Goal: Task Accomplishment & Management: Manage account settings

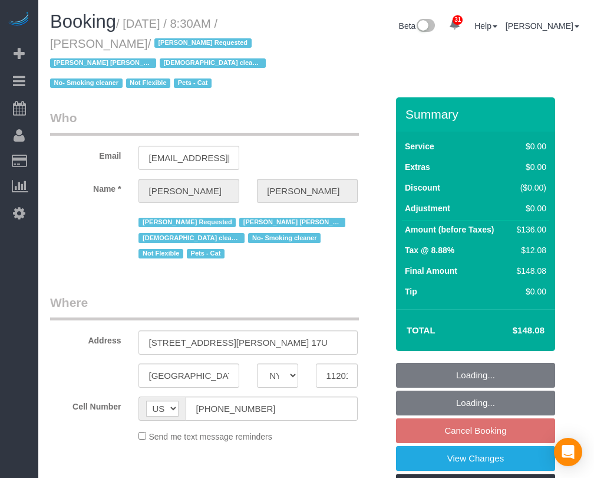
select select "NY"
select select "string:stripe-pm_1Lhhx54VGloSiKo7MleEr5WI"
select select "number:89"
select select "number:90"
select select "number:15"
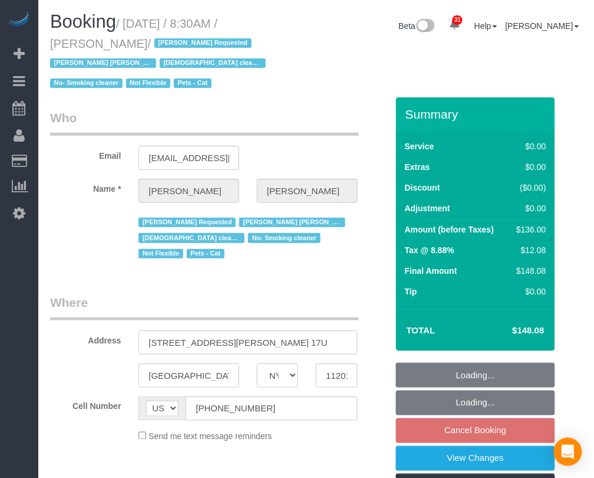
select select "number:5"
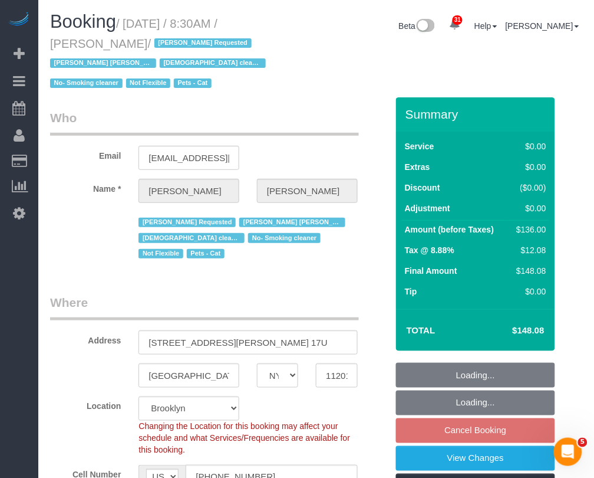
select select "object:1103"
select select "1"
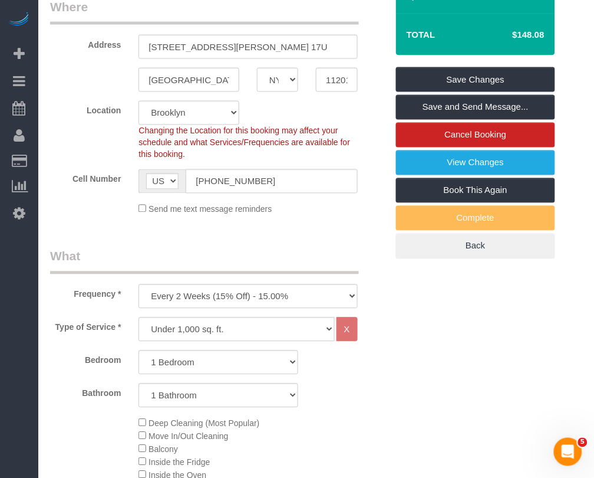
scroll to position [295, 0]
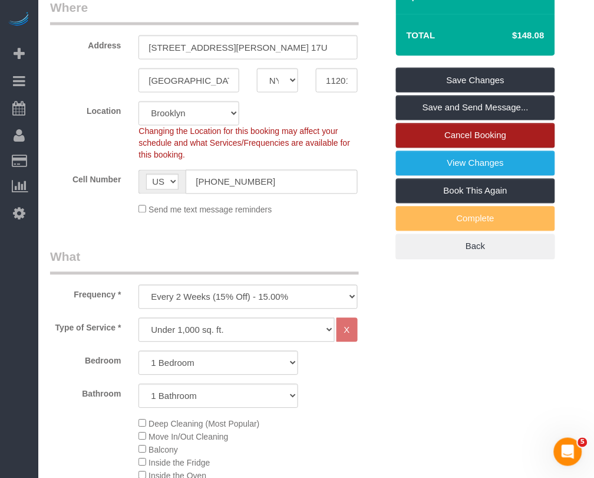
click at [481, 131] on link "Cancel Booking" at bounding box center [475, 135] width 159 height 25
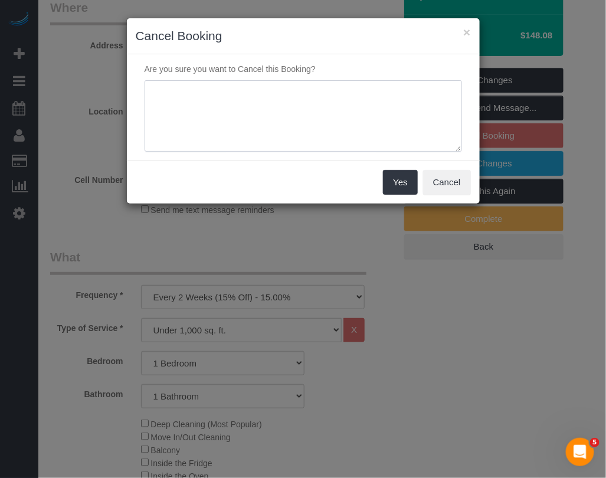
click at [310, 125] on textarea at bounding box center [302, 116] width 317 height 72
type textarea "out of town"
drag, startPoint x: 389, startPoint y: 180, endPoint x: 391, endPoint y: 159, distance: 20.7
click at [390, 179] on button "Yes" at bounding box center [400, 182] width 34 height 25
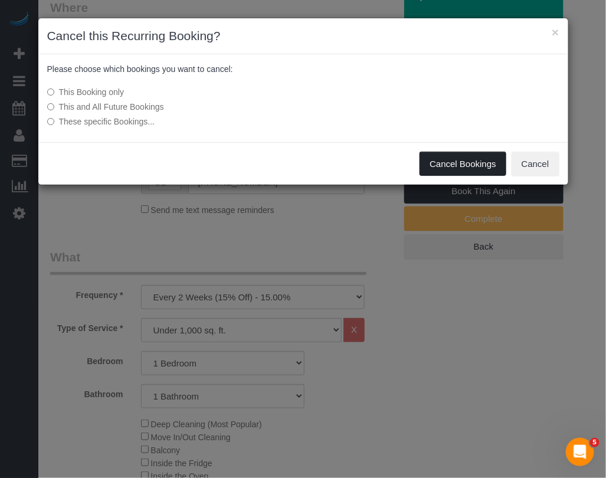
click at [432, 162] on button "Cancel Bookings" at bounding box center [462, 164] width 87 height 25
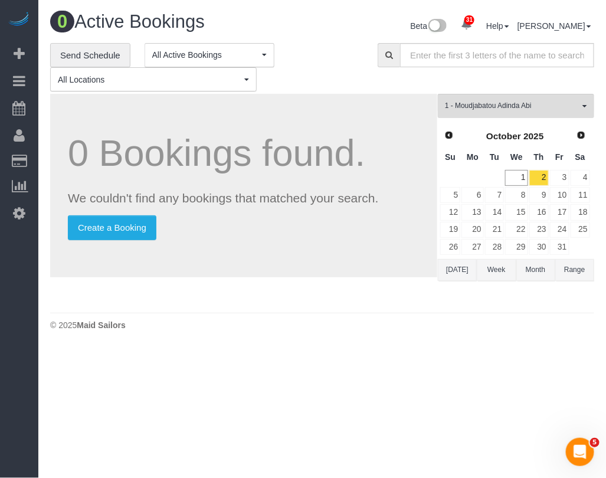
click at [219, 313] on footer "© 2025 Maid Sailors" at bounding box center [322, 325] width 544 height 24
click at [373, 269] on div "0 Bookings found. We couldn't find any bookings that matched your search. Creat…" at bounding box center [243, 185] width 387 height 183
click at [541, 367] on body "31 Beta Your Notifications You have 0 alerts × You have 8 to charge for 09/30/2…" at bounding box center [303, 239] width 606 height 478
click at [344, 45] on div "**********" at bounding box center [205, 67] width 310 height 49
click at [402, 333] on footer "© 2025 Maid Sailors" at bounding box center [322, 325] width 544 height 24
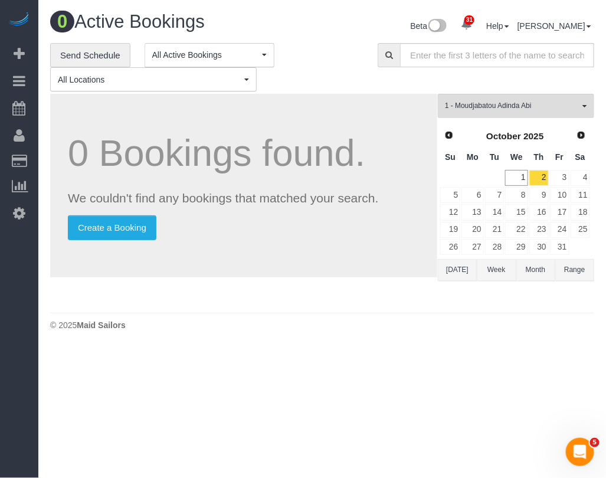
click at [328, 333] on footer "© 2025 Maid Sailors" at bounding box center [322, 325] width 544 height 24
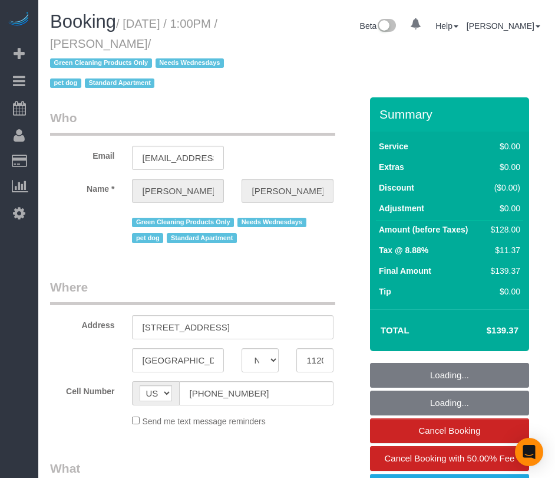
select select "NY"
select select "string:stripe-pm_1RN3sH4VGloSiKo7cD90aCm4"
select select "1"
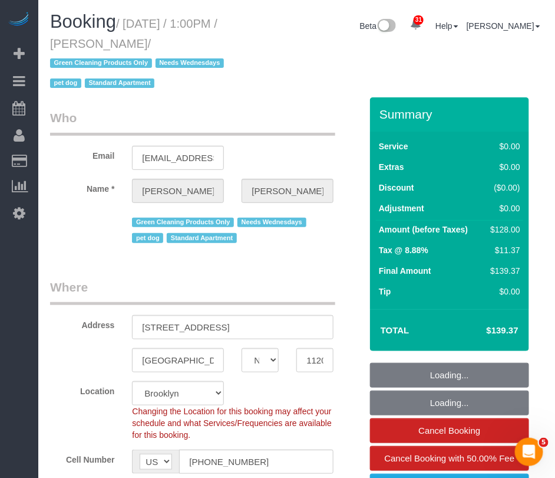
select select "object:984"
select select "spot1"
select select "1"
select select "number:57"
select select "number:74"
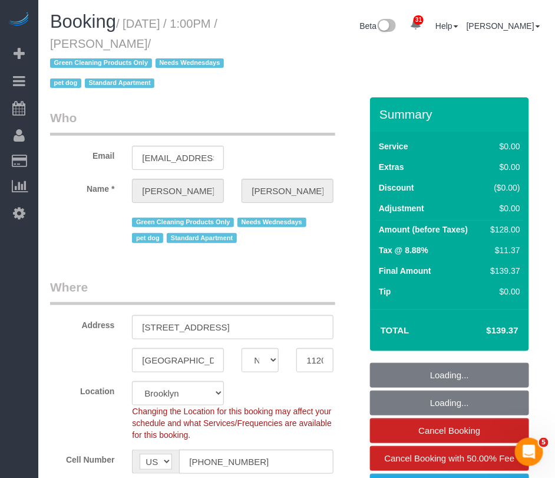
select select "number:13"
select select "number:7"
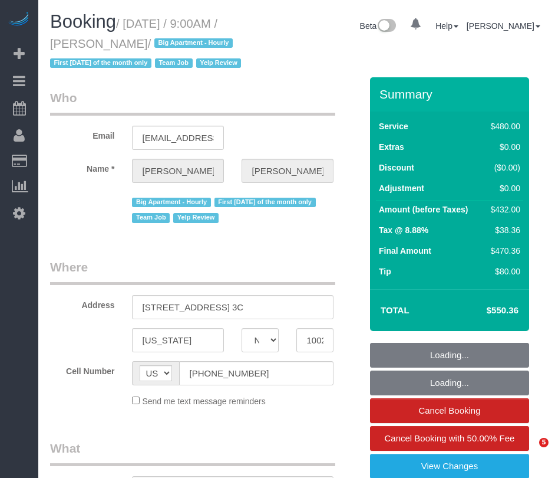
select select "NY"
select select "object:764"
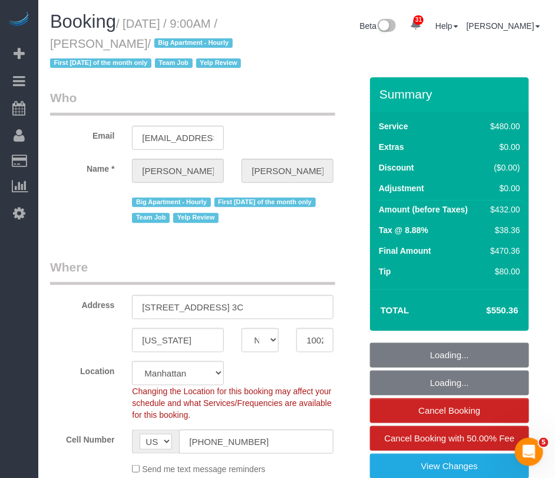
select select "180"
select select "number:89"
select select "number:90"
select select "number:15"
select select "number:6"
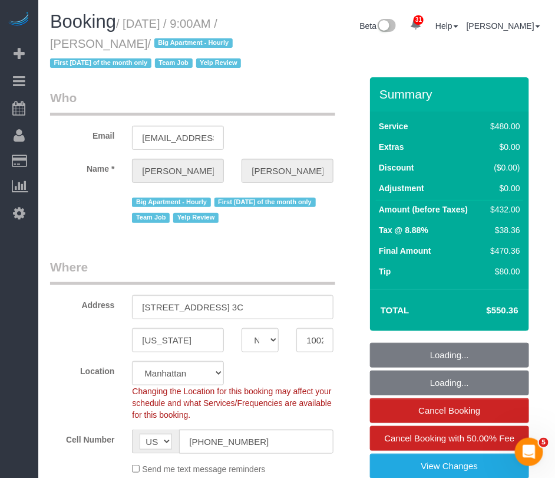
select select "spot1"
select select "object:1472"
select select "string:stripe-pm_1LICaE4VGloSiKo7M9sKly5Q"
